Goal: Find specific page/section: Find specific page/section

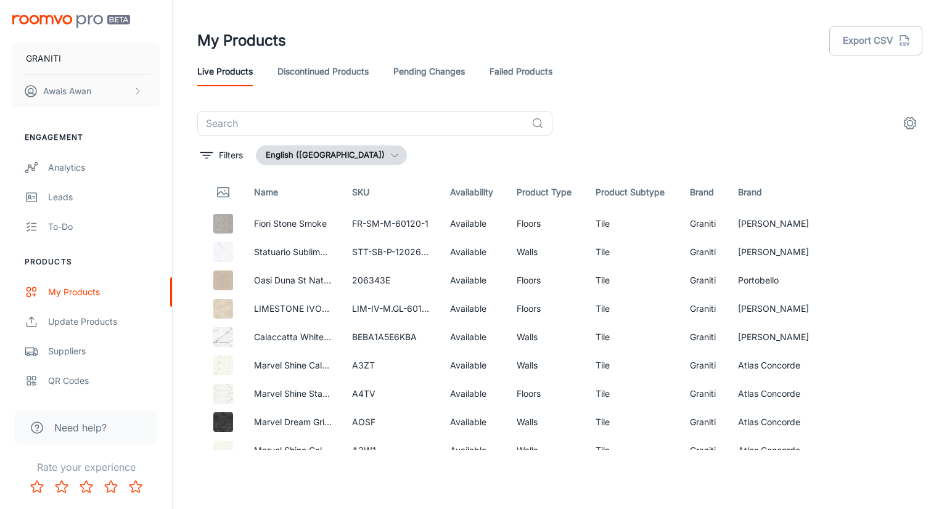
click at [414, 71] on link "Pending Changes" at bounding box center [428, 72] width 71 height 30
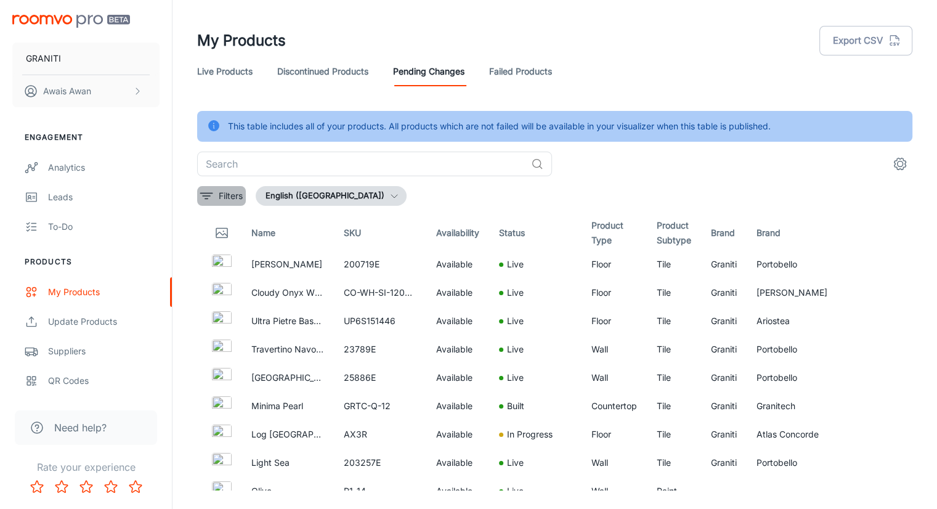
click at [217, 198] on button "Filters" at bounding box center [221, 196] width 49 height 20
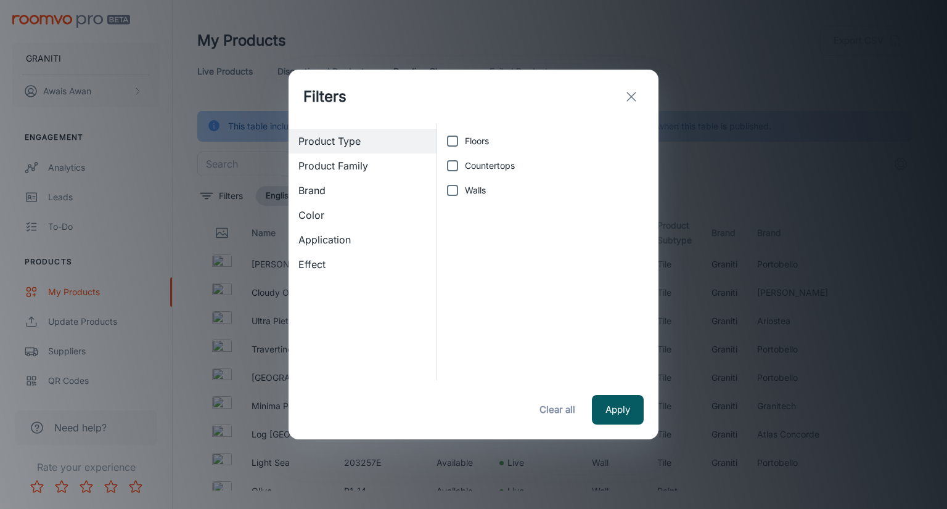
click at [367, 198] on div "Brand" at bounding box center [362, 190] width 148 height 25
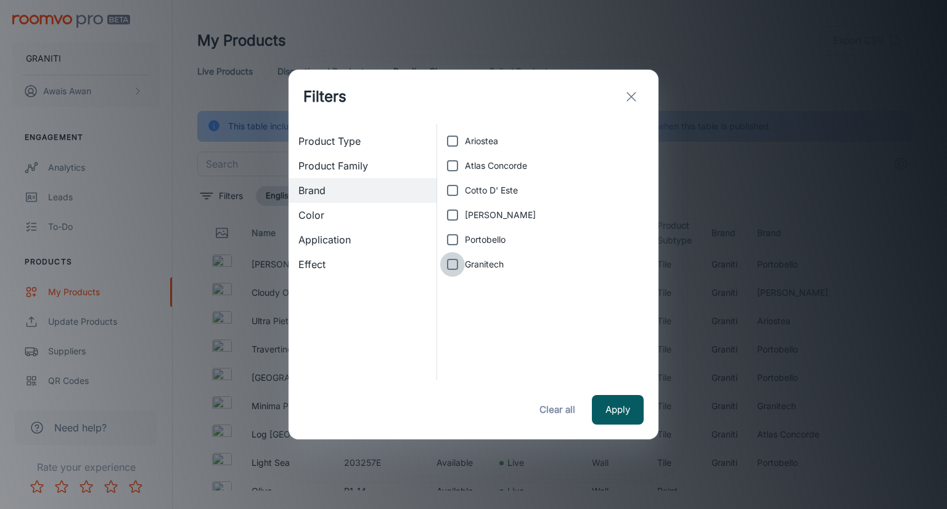
click at [451, 267] on input "Granitech" at bounding box center [452, 264] width 25 height 25
checkbox input "true"
click at [614, 402] on button "Apply" at bounding box center [618, 410] width 52 height 30
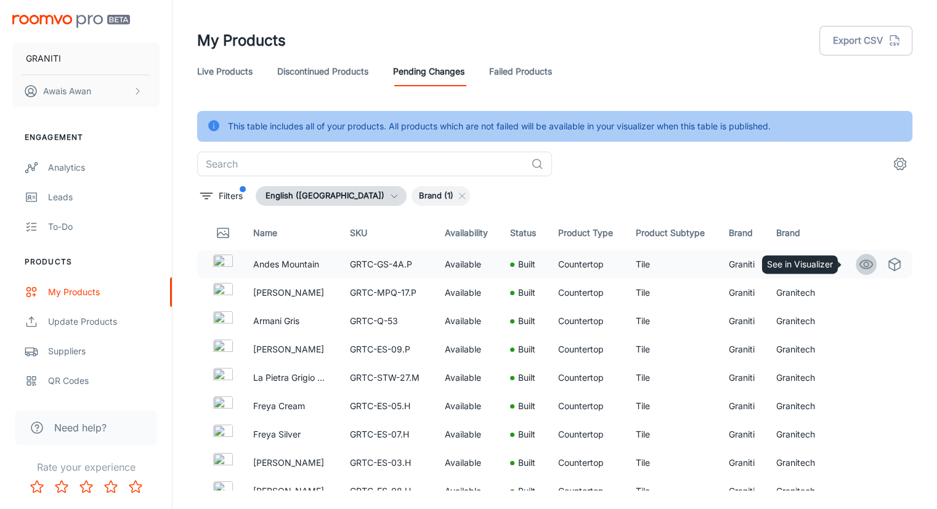
click at [864, 263] on circle "See in Visualizer" at bounding box center [866, 264] width 5 height 5
